Goal: Download file/media

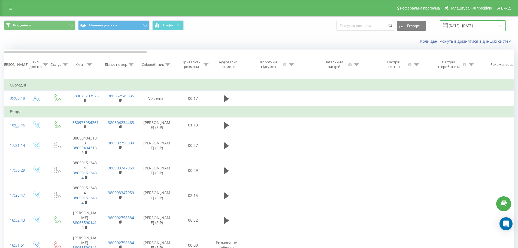
click at [465, 27] on input "[DATE] - [DATE]" at bounding box center [472, 25] width 66 height 11
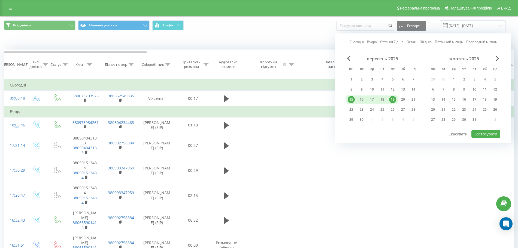
click at [350, 100] on div "15" at bounding box center [350, 99] width 7 height 7
click at [394, 100] on div "19" at bounding box center [392, 99] width 7 height 7
click at [482, 133] on button "Застосувати" at bounding box center [485, 134] width 29 height 8
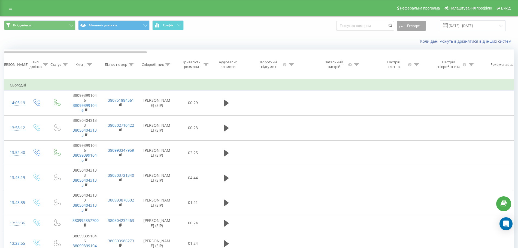
click at [423, 28] on button "Експорт" at bounding box center [410, 26] width 29 height 10
click at [407, 45] on span ".xls" at bounding box center [404, 45] width 6 height 5
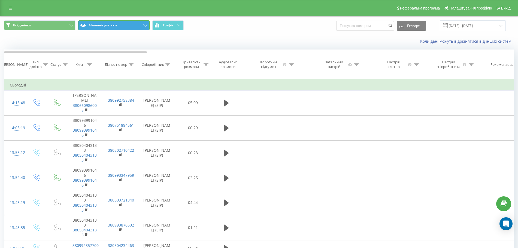
click at [133, 25] on button "AI-аналіз дзвінків" at bounding box center [113, 25] width 71 height 10
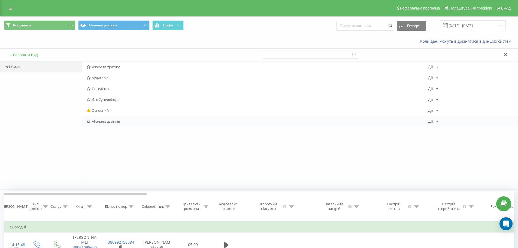
click at [119, 120] on span "AI-аналіз дзвінків" at bounding box center [257, 122] width 341 height 4
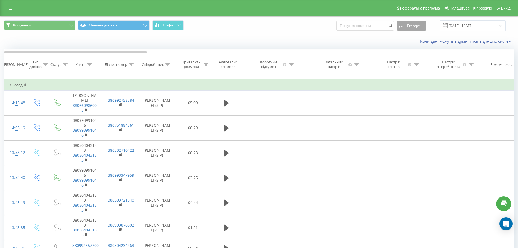
click at [425, 28] on button "Експорт" at bounding box center [410, 26] width 29 height 10
click at [420, 44] on div ".xls" at bounding box center [411, 46] width 29 height 10
